Goal: Task Accomplishment & Management: Use online tool/utility

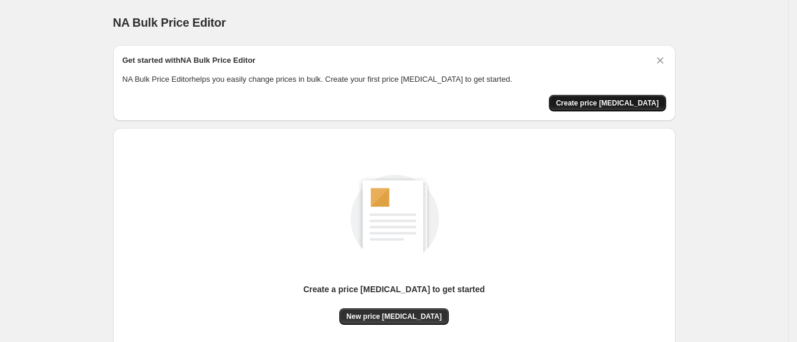
click at [617, 102] on span "Create price [MEDICAL_DATA]" at bounding box center [607, 102] width 103 height 9
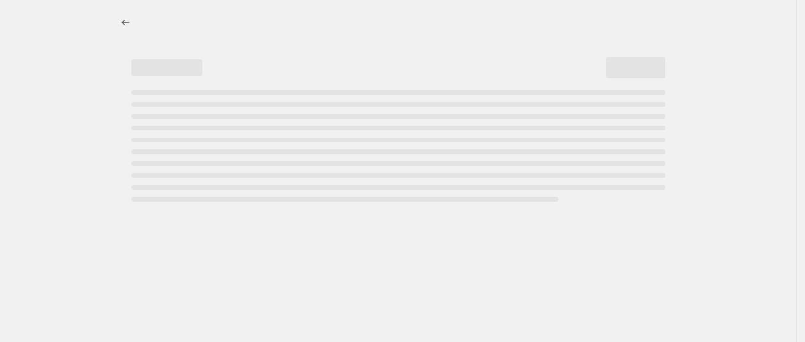
select select "percentage"
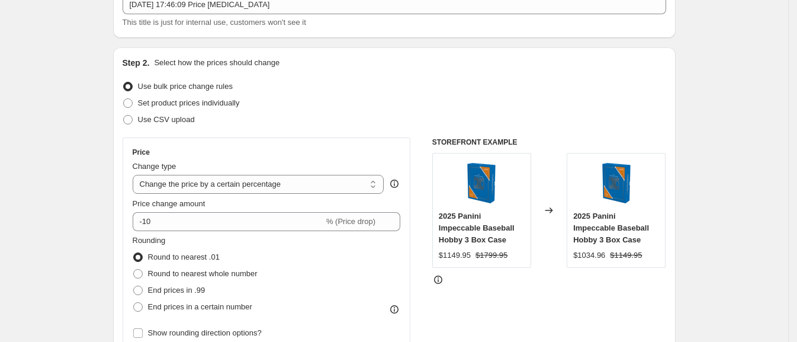
scroll to position [83, 0]
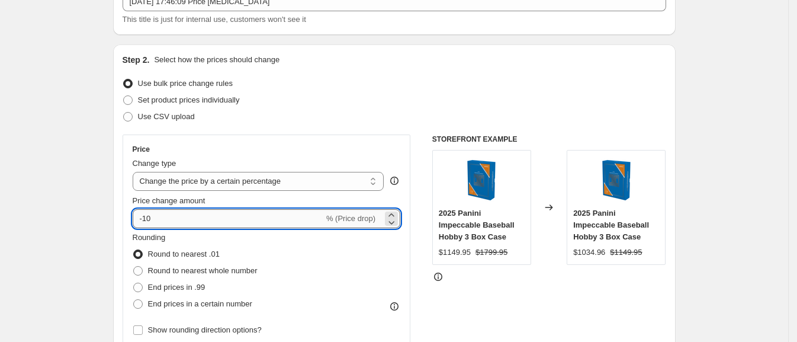
click at [316, 221] on input "-10" at bounding box center [228, 218] width 191 height 19
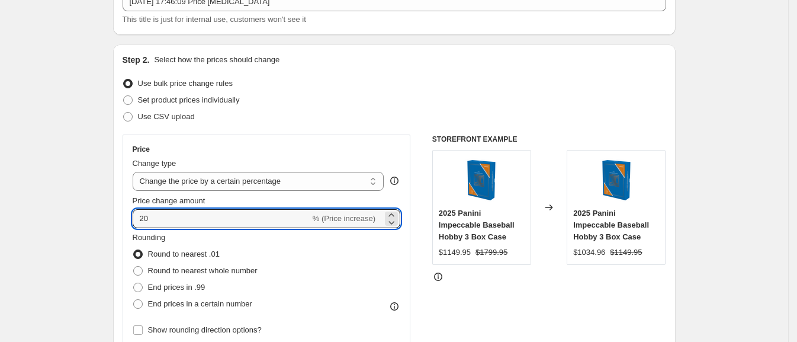
type input "20"
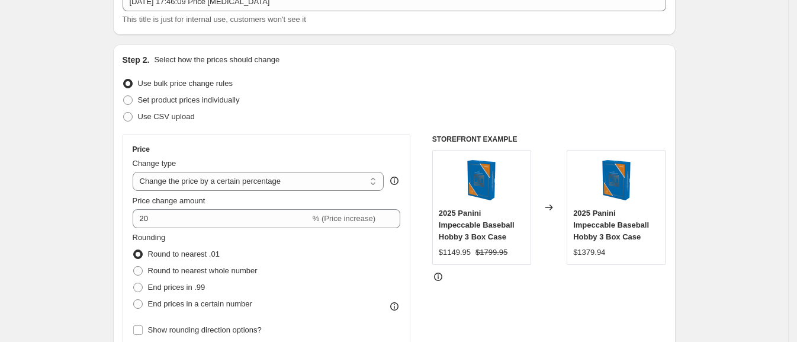
click at [426, 189] on div "Price Change type Change the price to a certain amount Change the price by a ce…" at bounding box center [394, 279] width 543 height 290
click at [350, 181] on select "Change the price to a certain amount Change the price by a certain amount Chang…" at bounding box center [259, 181] width 252 height 19
select select "to"
click at [136, 172] on select "Change the price to a certain amount Change the price by a certain amount Chang…" at bounding box center [259, 181] width 252 height 19
type input "80.00"
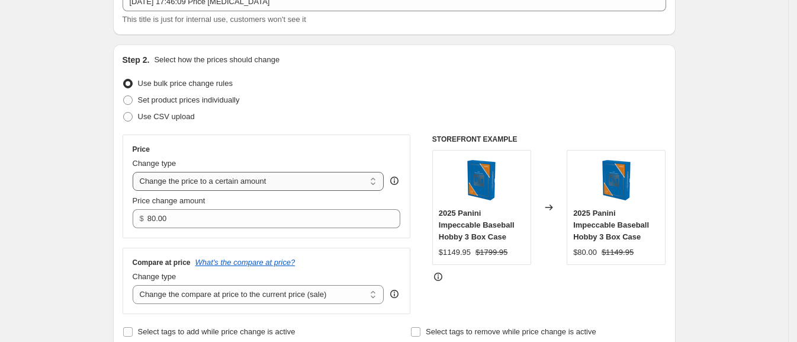
click at [271, 185] on select "Change the price to a certain amount Change the price by a certain amount Chang…" at bounding box center [259, 181] width 252 height 19
select select "percentage"
click at [136, 172] on select "Change the price to a certain amount Change the price by a certain amount Chang…" at bounding box center [259, 181] width 252 height 19
type input "-15"
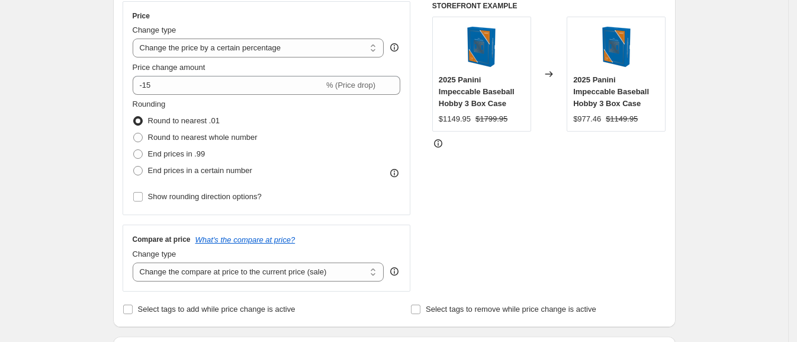
scroll to position [263, 0]
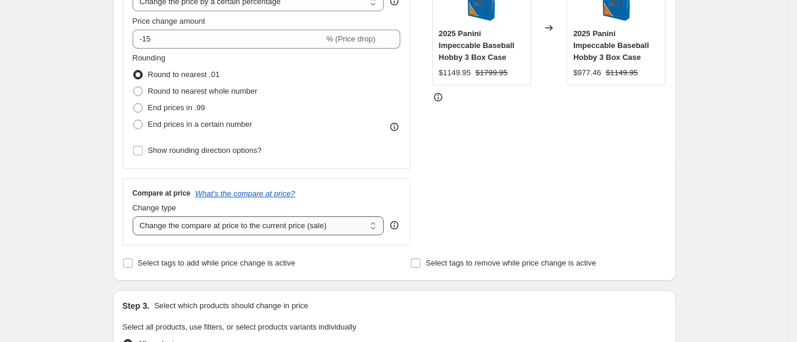
click at [310, 225] on select "Change the compare at price to the current price (sale) Change the compare at p…" at bounding box center [259, 225] width 252 height 19
select select "remove"
click at [136, 216] on select "Change the compare at price to the current price (sale) Change the compare at p…" at bounding box center [259, 225] width 252 height 19
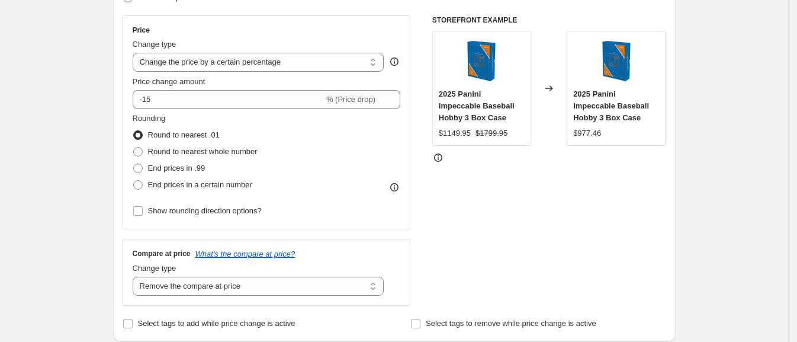
scroll to position [169, 0]
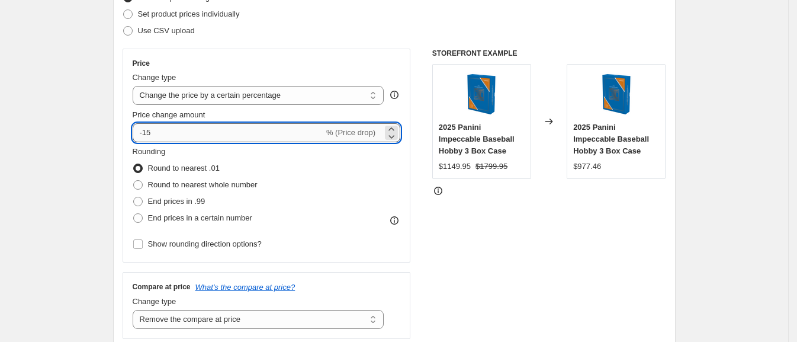
click at [181, 131] on input "-15" at bounding box center [228, 132] width 191 height 19
click at [221, 130] on input "-1520" at bounding box center [228, 132] width 191 height 19
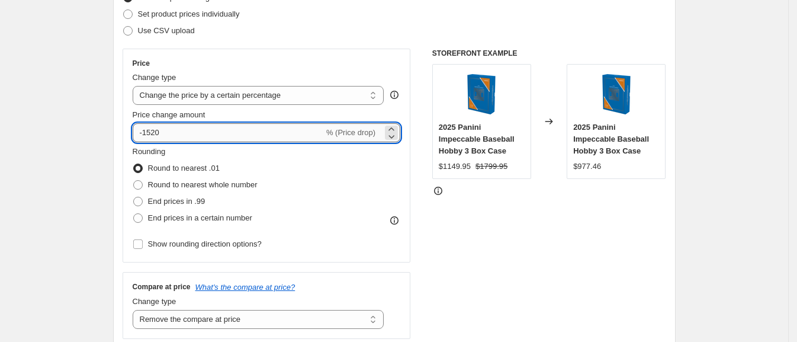
click at [221, 130] on input "-1520" at bounding box center [228, 132] width 191 height 19
click at [156, 131] on input "-1520" at bounding box center [228, 132] width 191 height 19
type input "-20"
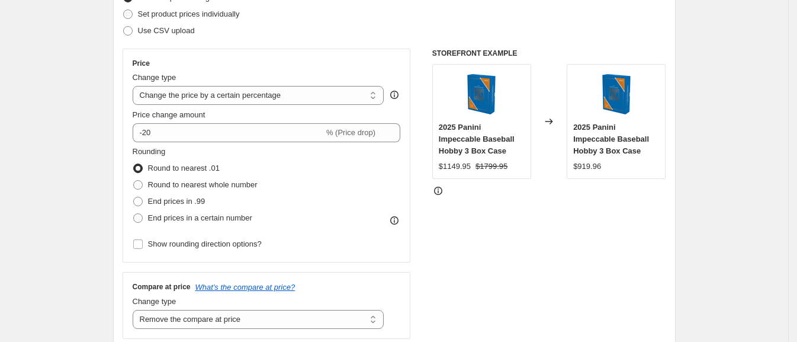
click at [510, 231] on div "STOREFRONT EXAMPLE 2025 Panini Impeccable Baseball Hobby 3 Box Case $1149.95 $1…" at bounding box center [549, 194] width 234 height 290
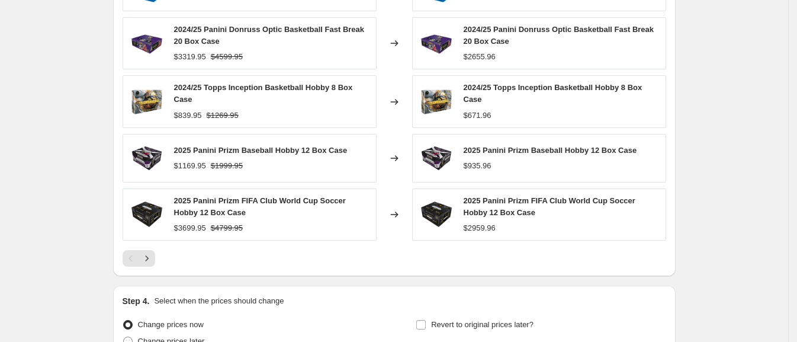
scroll to position [852, 0]
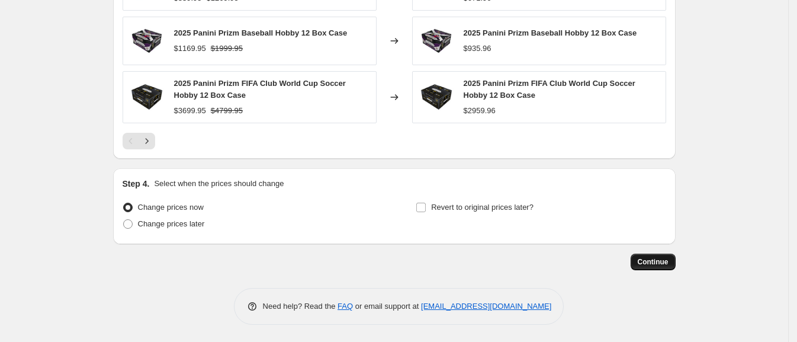
click at [665, 258] on span "Continue" at bounding box center [653, 261] width 31 height 9
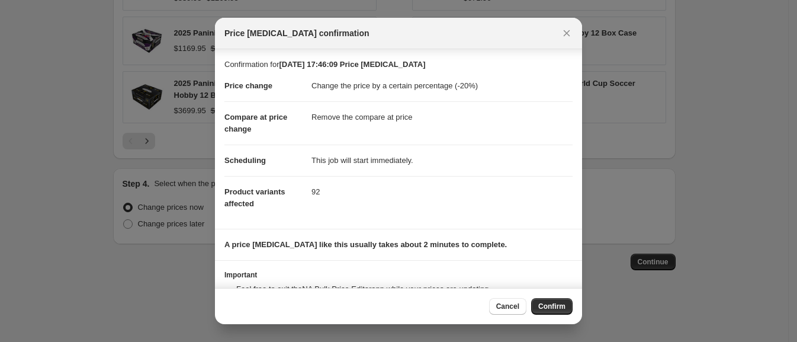
scroll to position [47, 0]
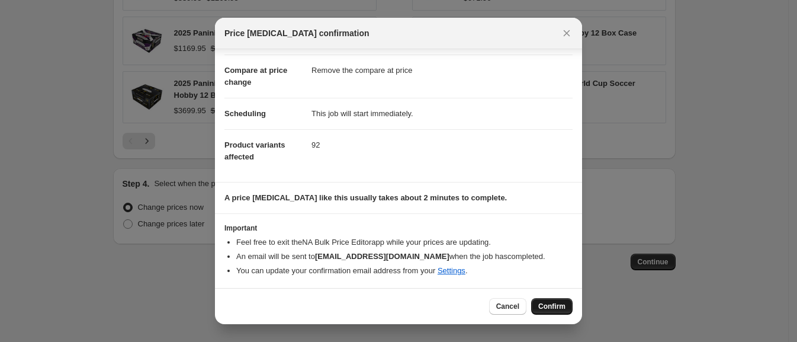
click at [554, 304] on span "Confirm" at bounding box center [551, 305] width 27 height 9
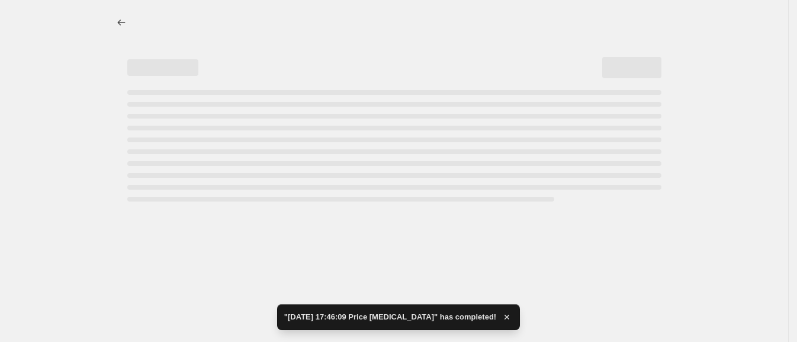
select select "percentage"
select select "remove"
